Goal: Information Seeking & Learning: Learn about a topic

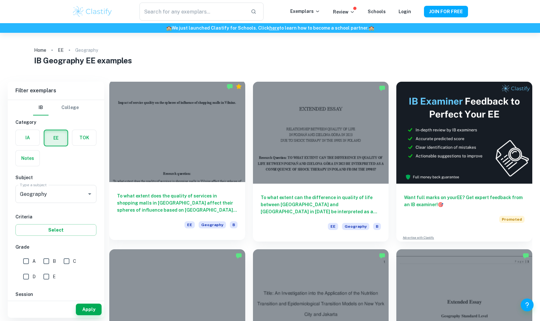
click at [143, 148] on div at bounding box center [177, 131] width 136 height 102
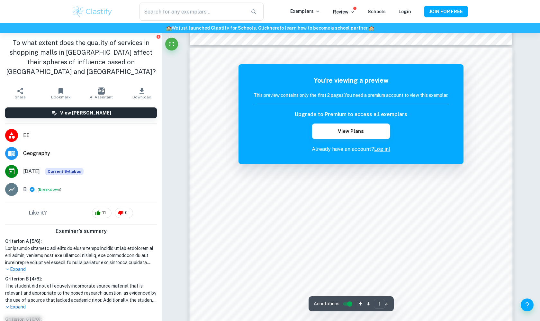
scroll to position [443, 0]
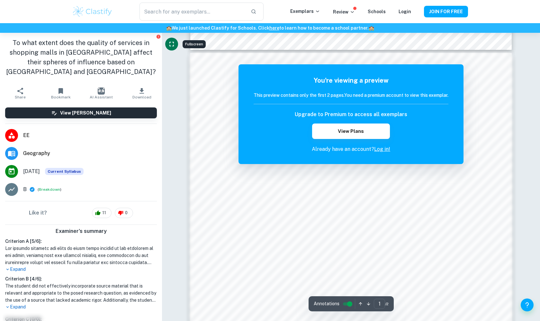
click at [173, 48] on icon "Fullscreen" at bounding box center [172, 44] width 8 height 8
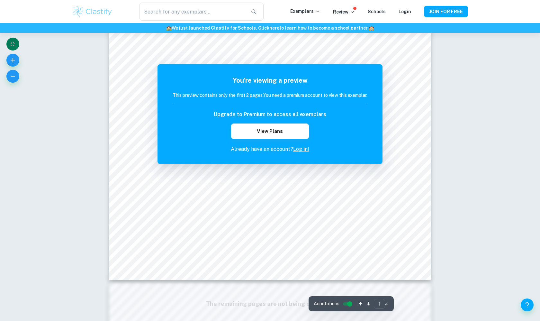
scroll to position [175, 0]
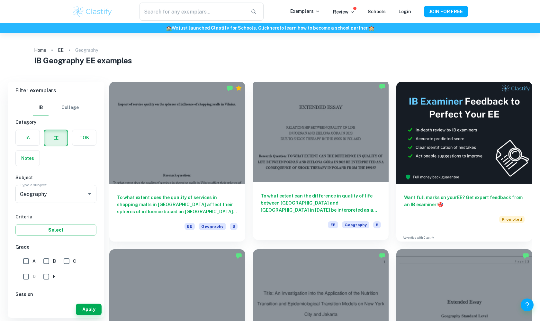
click at [333, 121] on div at bounding box center [321, 131] width 136 height 102
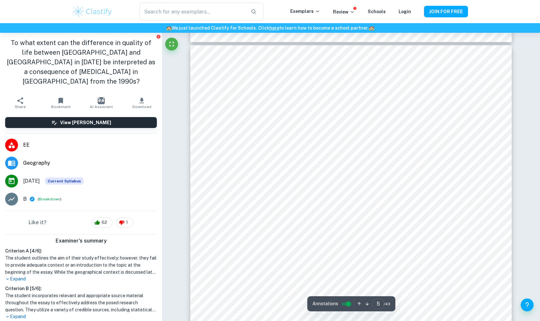
scroll to position [1470, 0]
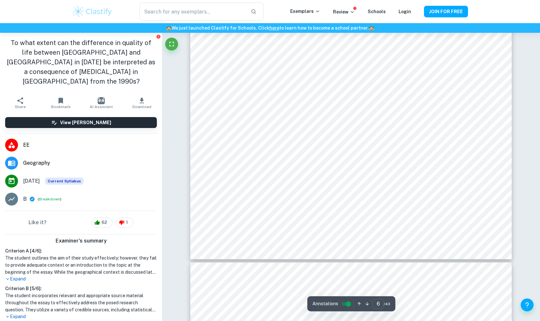
type input "7"
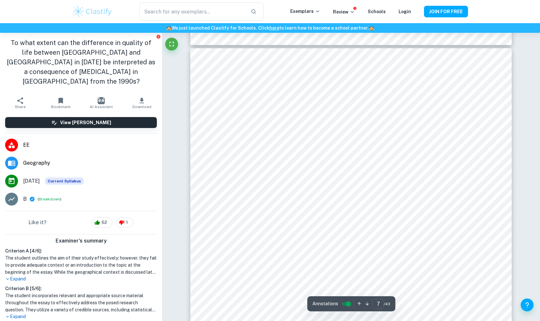
scroll to position [2382, 0]
click at [322, 98] on div at bounding box center [350, 100] width 245 height 14
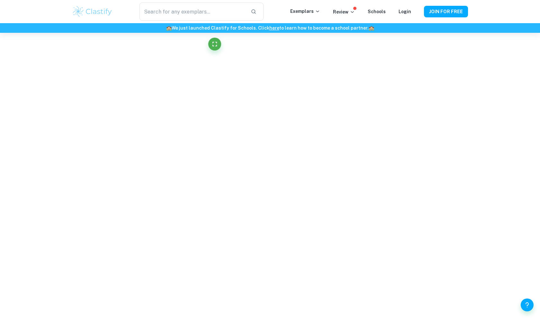
scroll to position [92, 0]
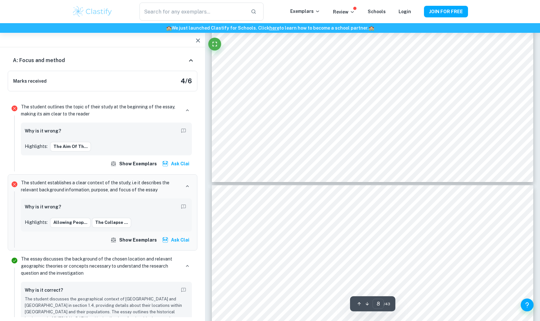
type input "9"
